Goal: Information Seeking & Learning: Understand process/instructions

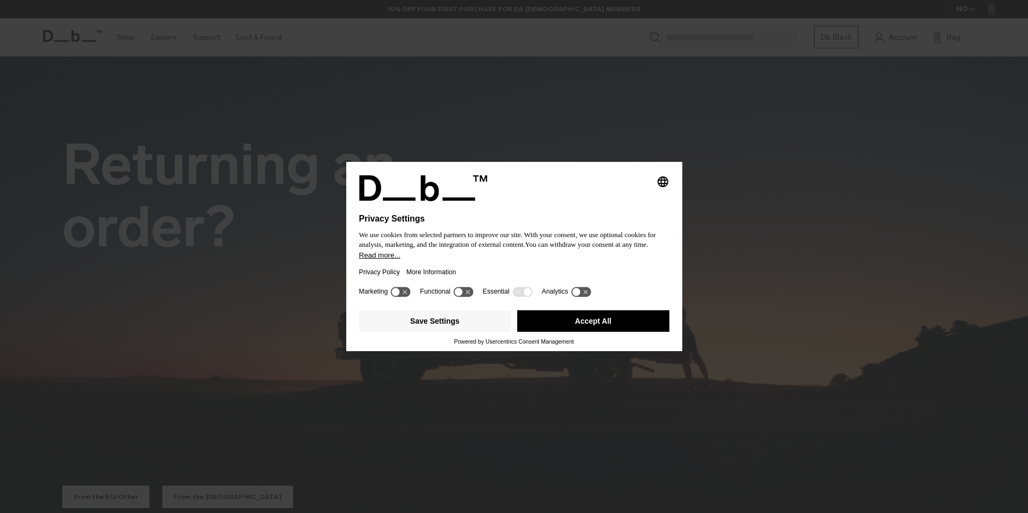
drag, startPoint x: 591, startPoint y: 319, endPoint x: 595, endPoint y: 325, distance: 6.6
click at [590, 320] on button "Accept All" at bounding box center [593, 321] width 152 height 22
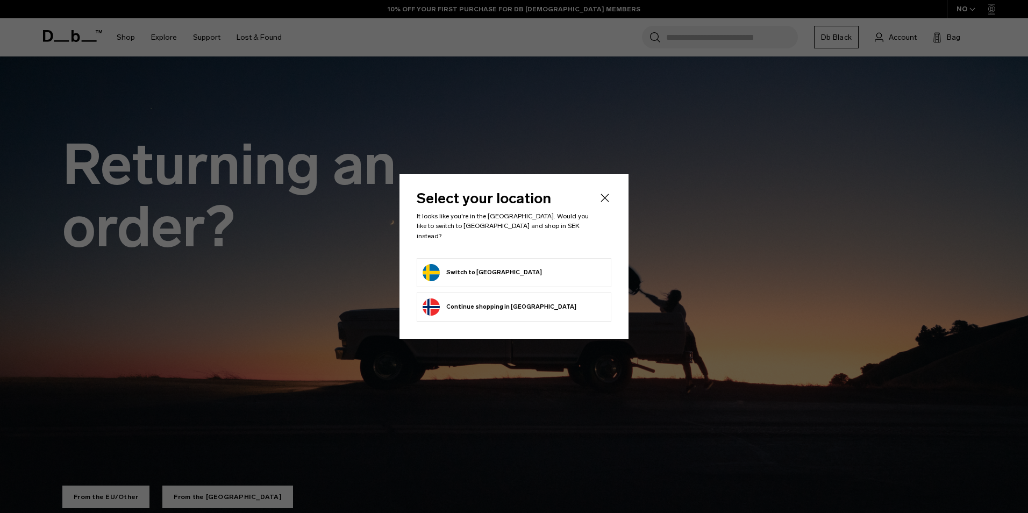
click at [464, 303] on button "Continue browsing [GEOGRAPHIC_DATA] store Continue shopping in [GEOGRAPHIC_DATA]" at bounding box center [500, 306] width 154 height 17
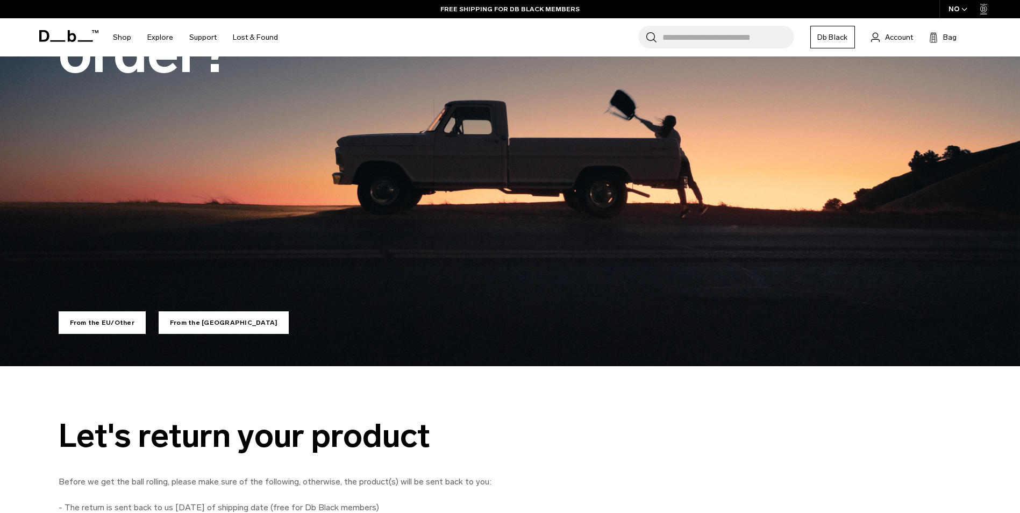
scroll to position [40, 0]
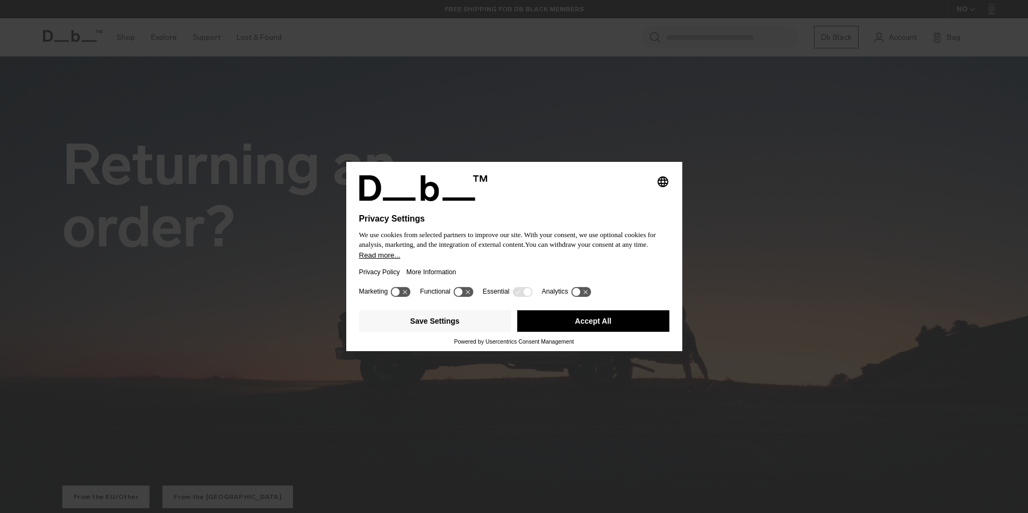
click at [553, 325] on button "Accept All" at bounding box center [593, 321] width 152 height 22
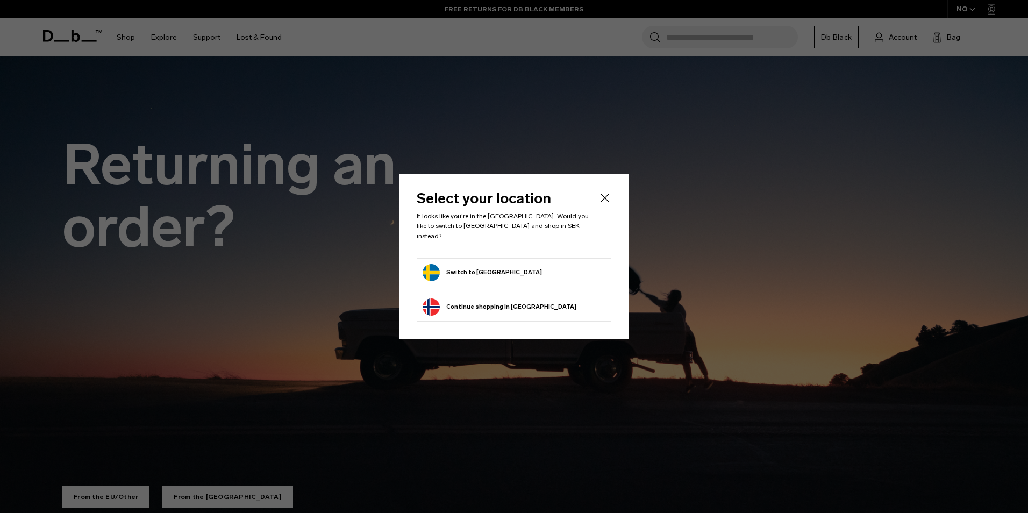
click at [494, 303] on button "Continue browsing [GEOGRAPHIC_DATA] store Continue shopping in [GEOGRAPHIC_DATA]" at bounding box center [500, 306] width 154 height 17
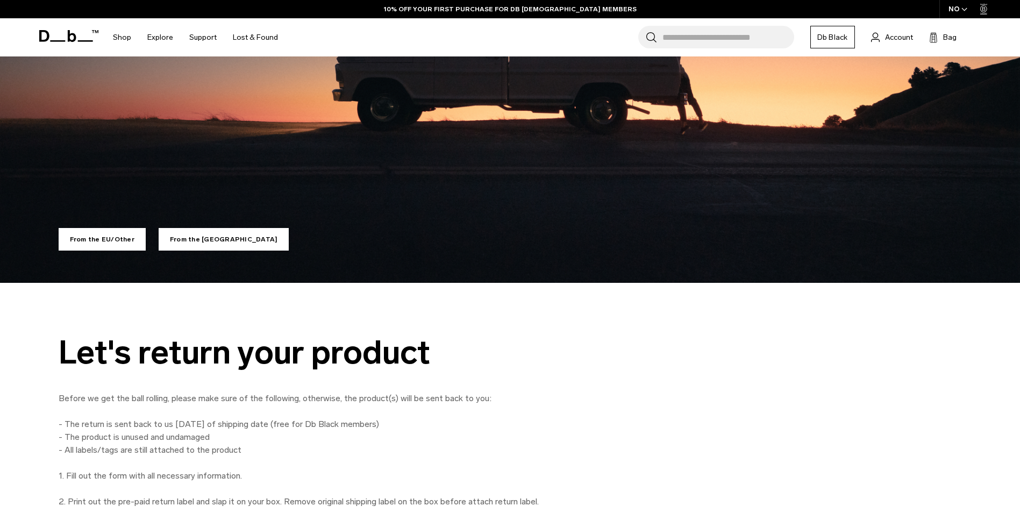
scroll to position [255, 0]
